Goal: Task Accomplishment & Management: Complete application form

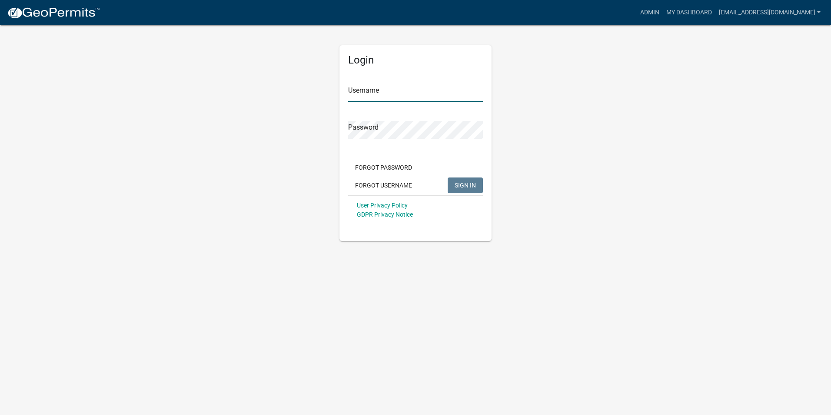
type input "[EMAIL_ADDRESS][DOMAIN_NAME]"
click at [467, 184] on span "SIGN IN" at bounding box center [464, 184] width 21 height 7
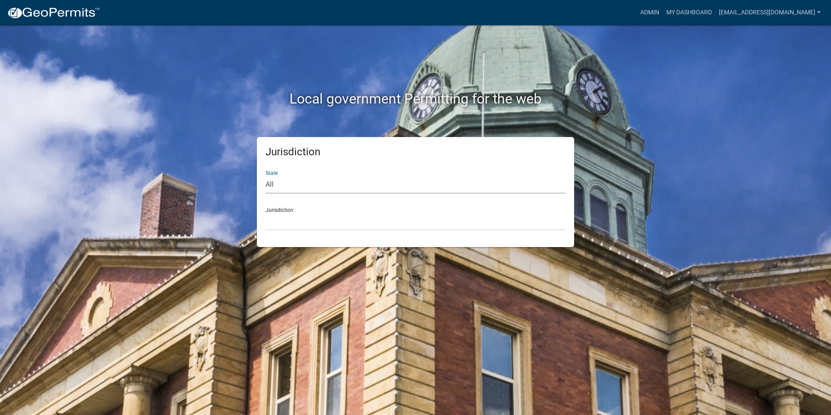
click at [308, 186] on select "All [US_STATE] [US_STATE] [US_STATE] [US_STATE] [US_STATE] [US_STATE] [US_STATE…" at bounding box center [415, 185] width 300 height 18
select select "[US_STATE]"
click at [265, 176] on select "All [US_STATE] [US_STATE] [US_STATE] [US_STATE] [US_STATE] [US_STATE] [US_STATE…" at bounding box center [415, 185] width 300 height 18
click at [305, 222] on select "City of [GEOGRAPHIC_DATA], [US_STATE] City of [GEOGRAPHIC_DATA], [US_STATE] Cit…" at bounding box center [415, 221] width 300 height 18
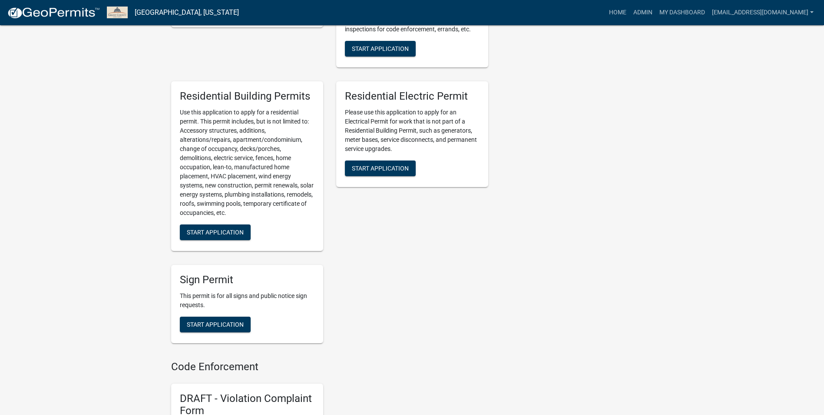
scroll to position [521, 0]
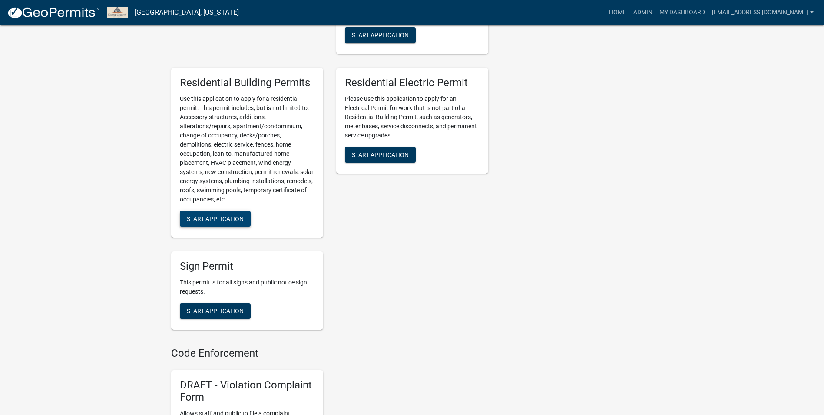
click at [211, 222] on span "Start Application" at bounding box center [215, 218] width 57 height 7
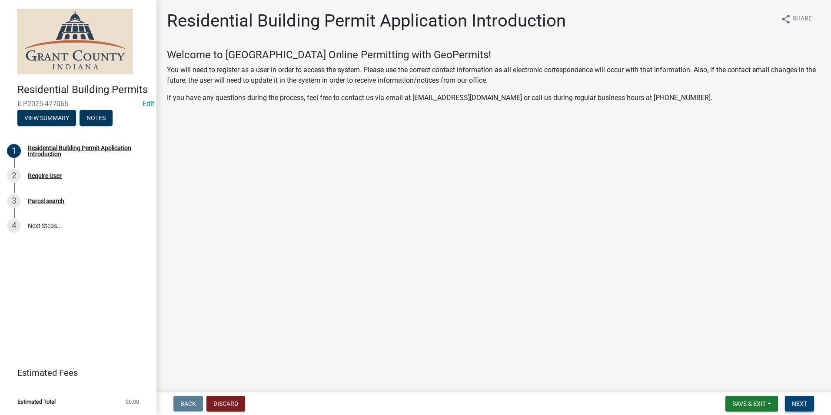
click at [801, 403] on span "Next" at bounding box center [799, 403] width 15 height 7
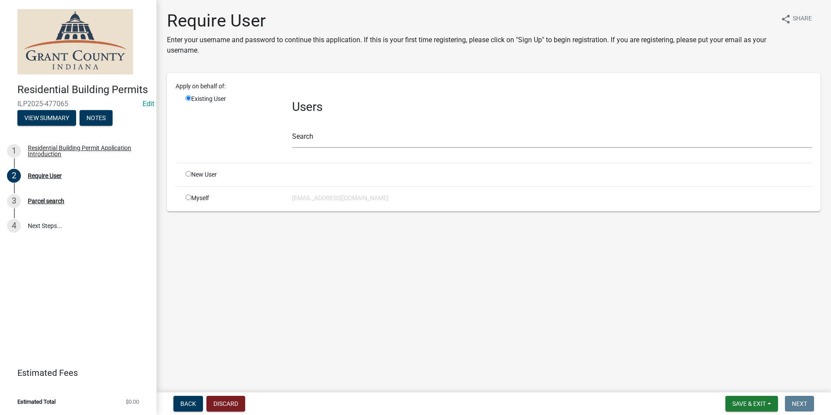
click at [191, 198] on div "Myself" at bounding box center [232, 197] width 106 height 9
click at [186, 199] on input "radio" at bounding box center [189, 197] width 6 height 6
radio input "true"
radio input "false"
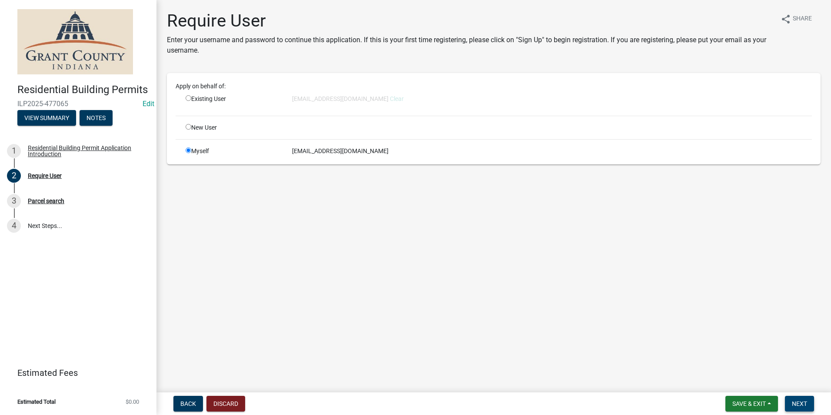
click at [799, 404] on span "Next" at bounding box center [799, 403] width 15 height 7
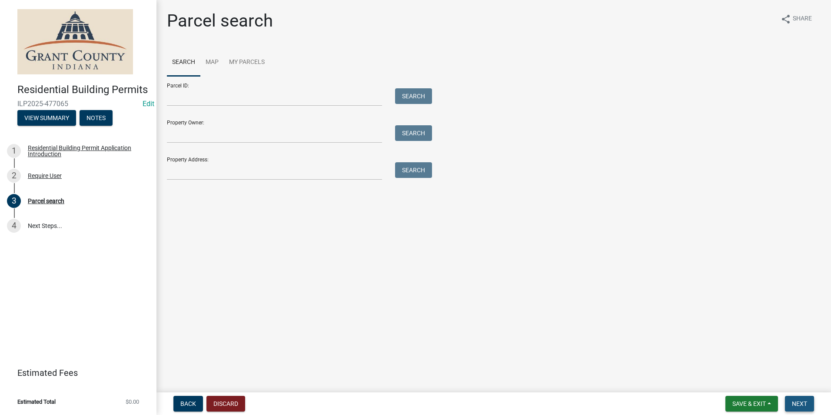
click at [795, 402] on span "Next" at bounding box center [799, 403] width 15 height 7
